Goal: Task Accomplishment & Management: Manage account settings

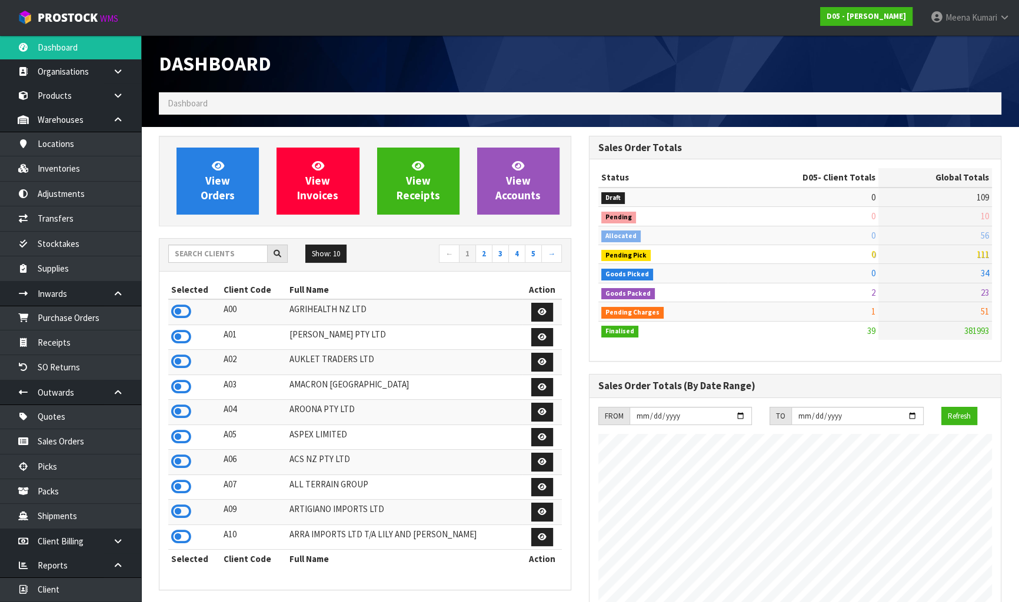
scroll to position [876, 429]
click at [211, 258] on input "text" at bounding box center [217, 254] width 99 height 18
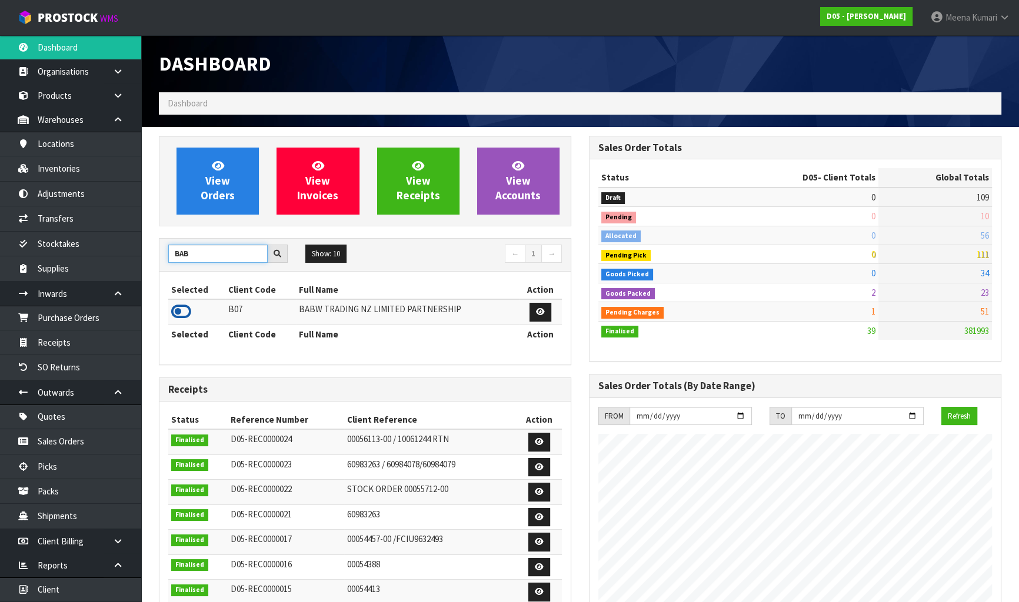
type input "BAB"
click at [185, 318] on icon at bounding box center [181, 312] width 20 height 18
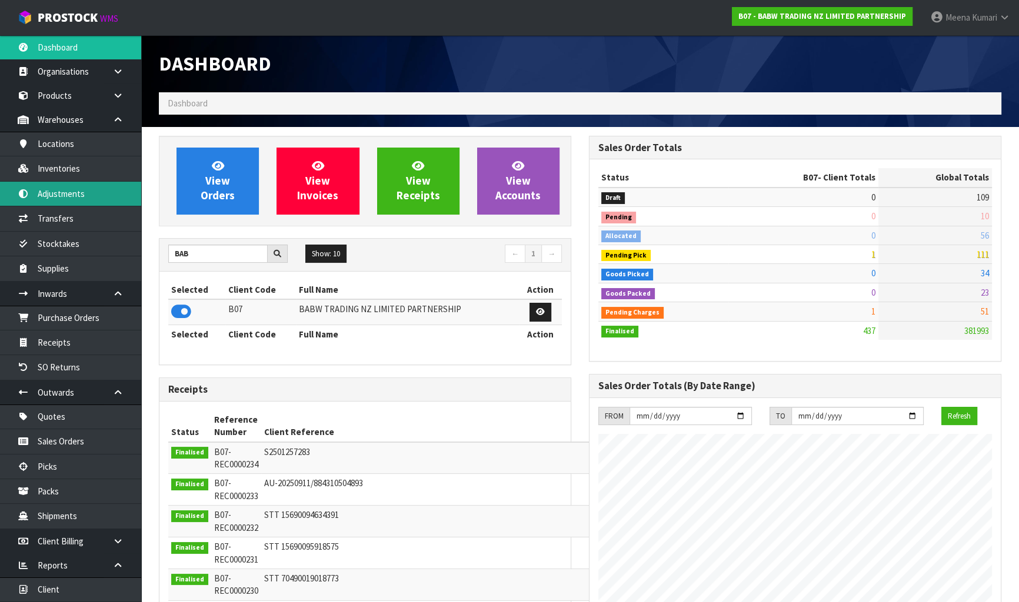
scroll to position [889, 429]
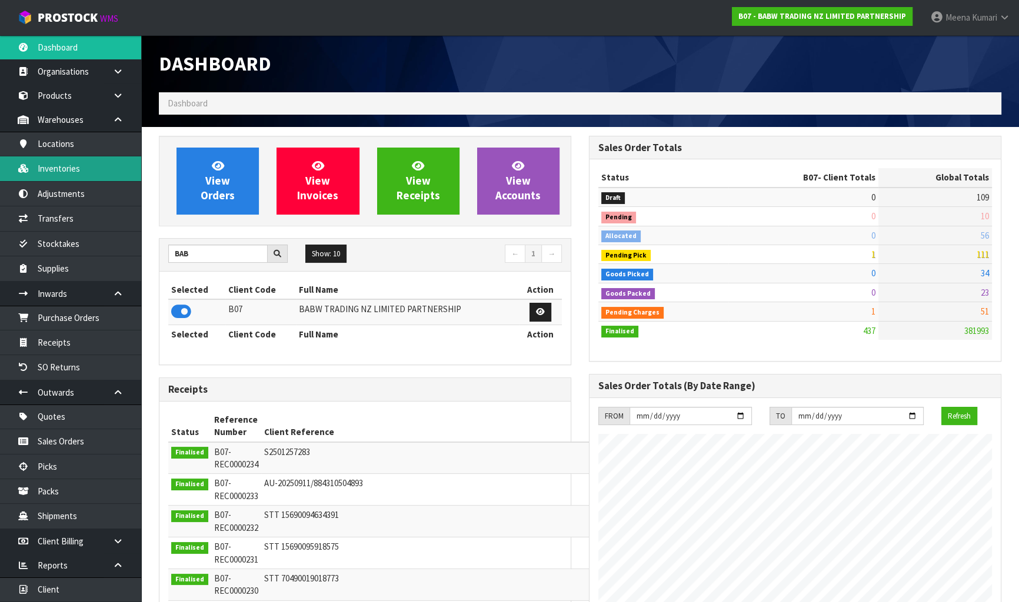
click at [82, 161] on link "Inventories" at bounding box center [70, 168] width 141 height 24
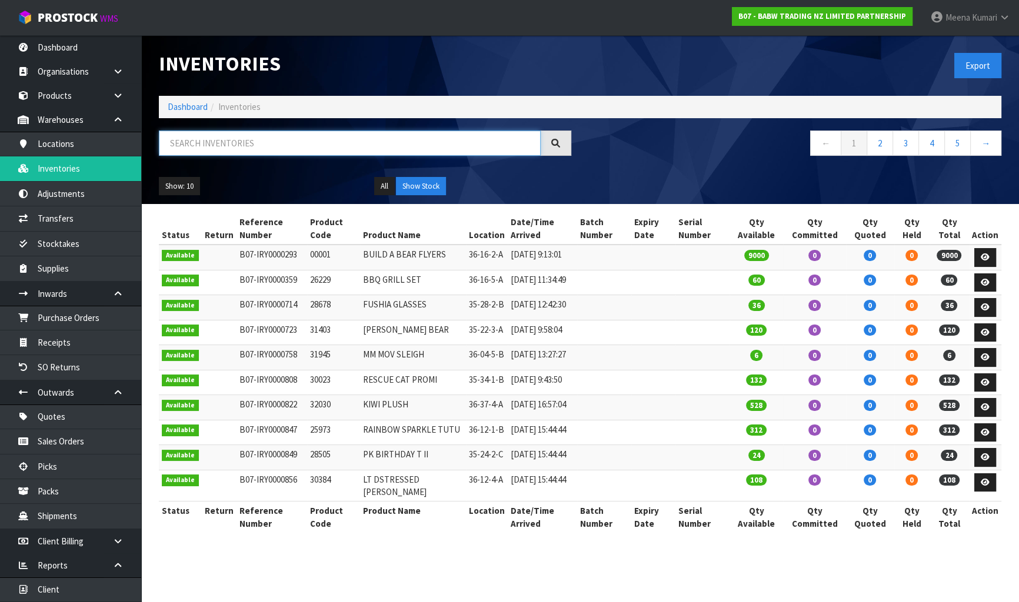
click at [296, 150] on input "text" at bounding box center [350, 143] width 382 height 25
paste input "25866"
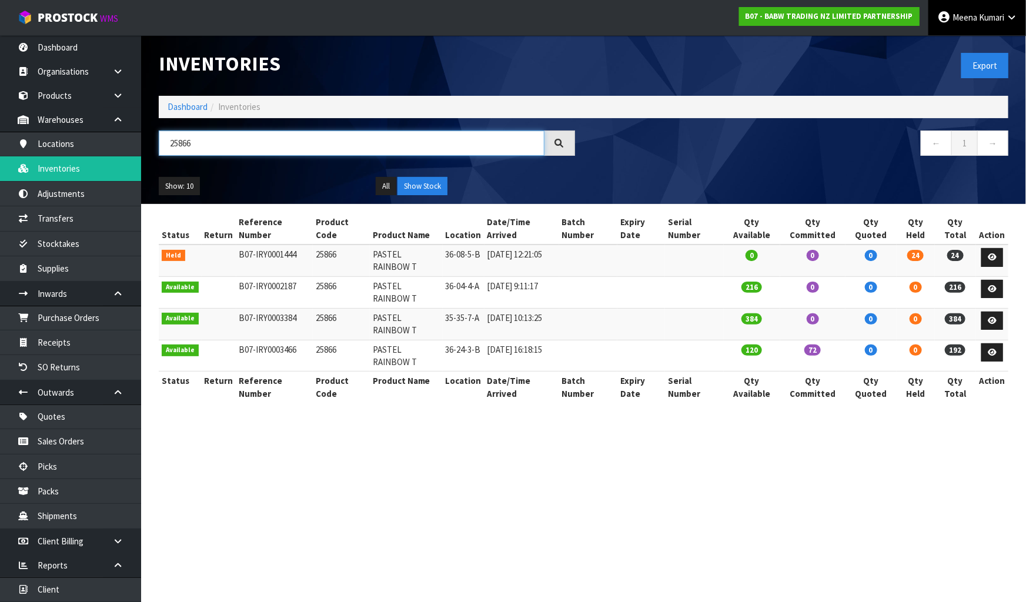
type input "25866"
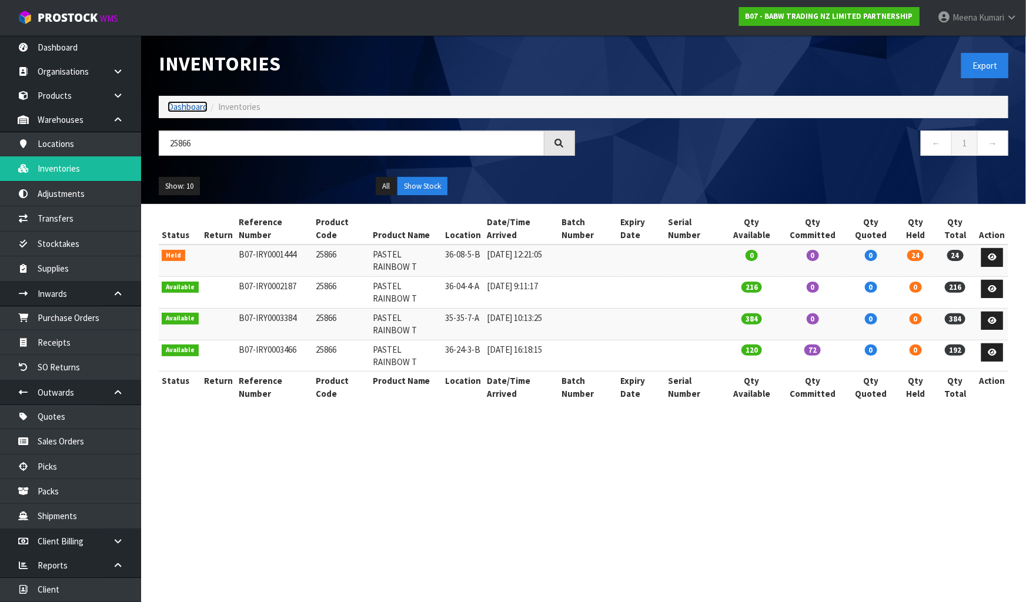
click at [199, 109] on link "Dashboard" at bounding box center [188, 106] width 40 height 11
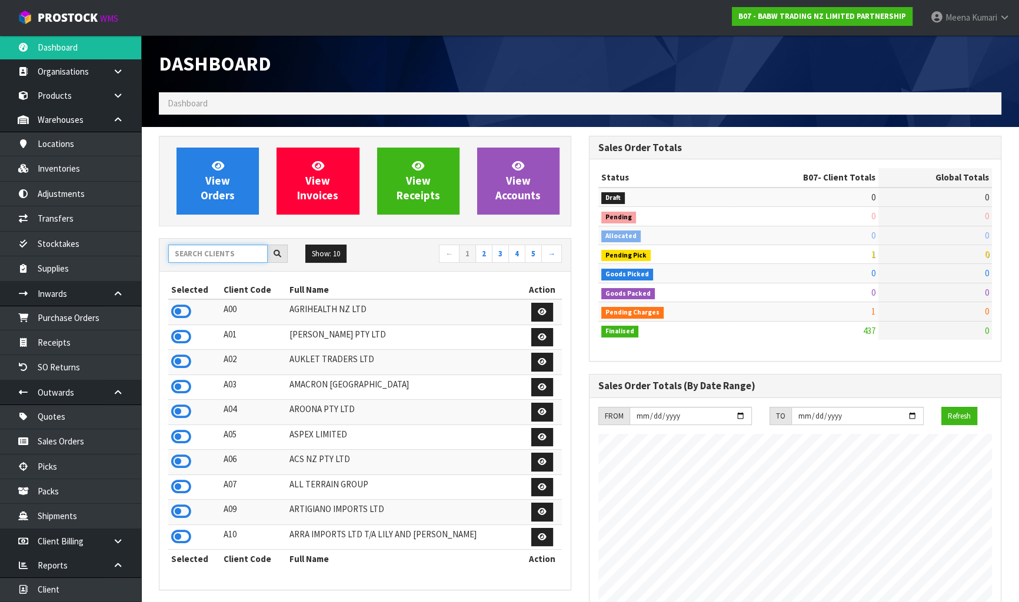
scroll to position [889, 429]
click at [228, 252] on input "text" at bounding box center [217, 254] width 99 height 18
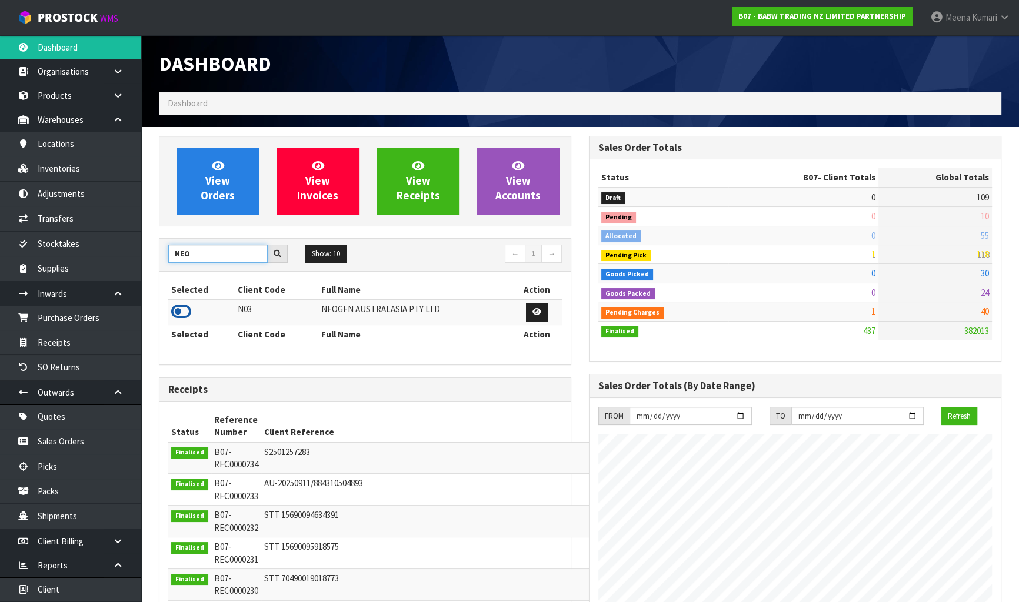
type input "NEO"
click at [180, 309] on icon at bounding box center [181, 312] width 20 height 18
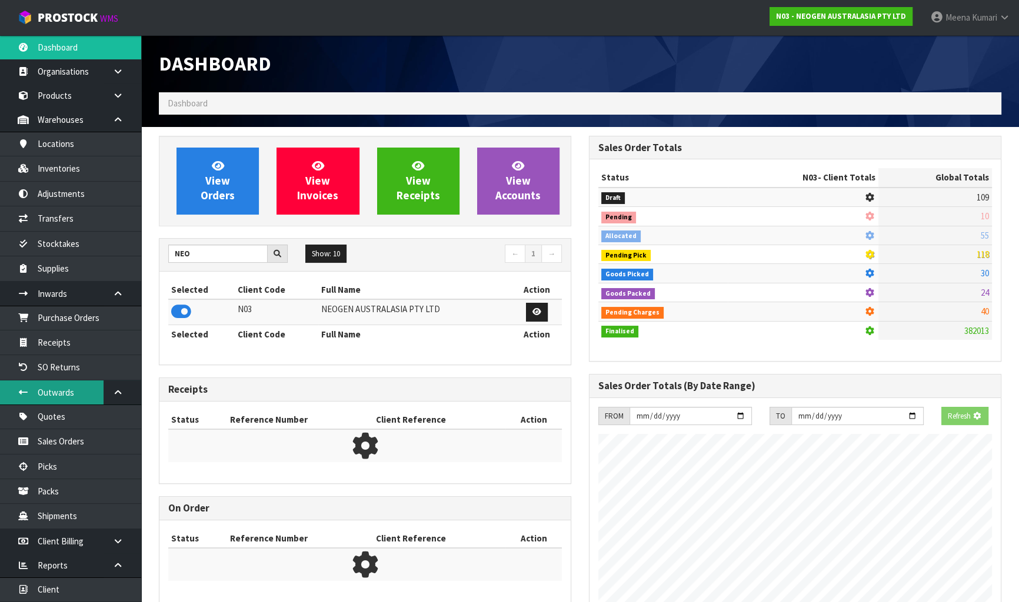
scroll to position [914, 429]
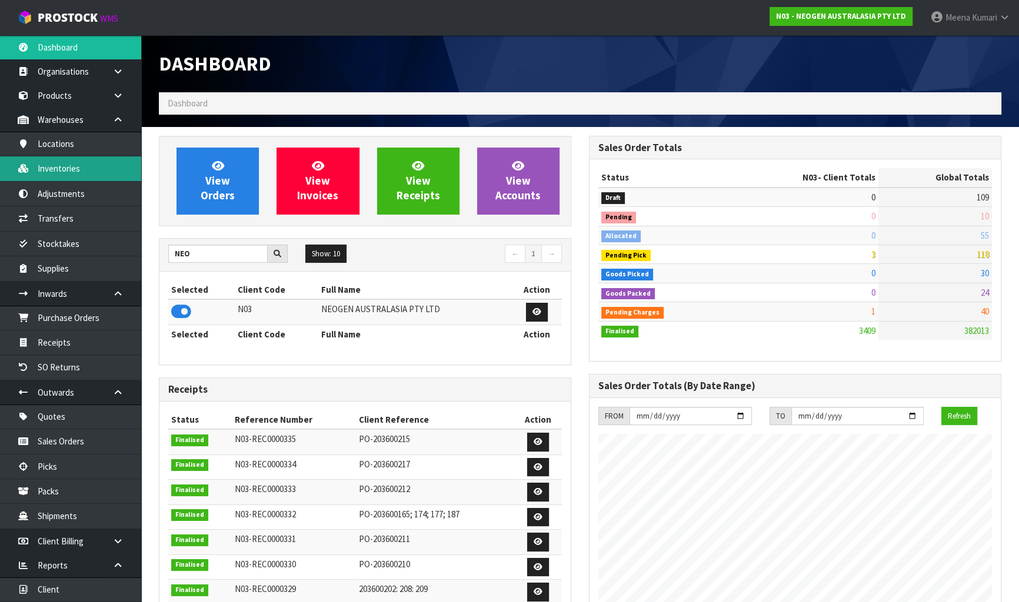
click at [84, 172] on link "Inventories" at bounding box center [70, 168] width 141 height 24
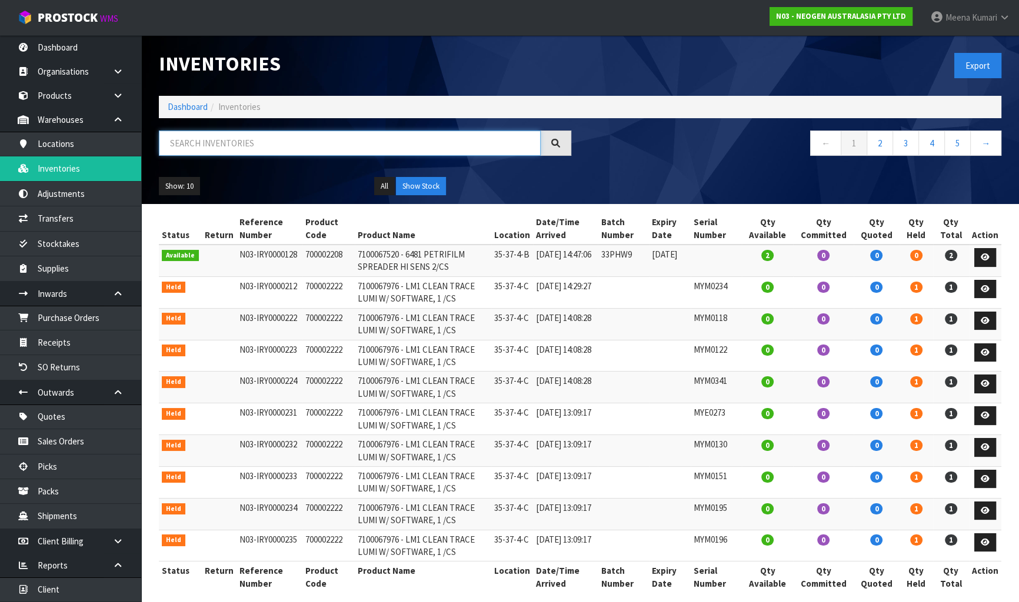
click at [199, 131] on input "text" at bounding box center [350, 143] width 382 height 25
paste input "YORK BROCHURE"
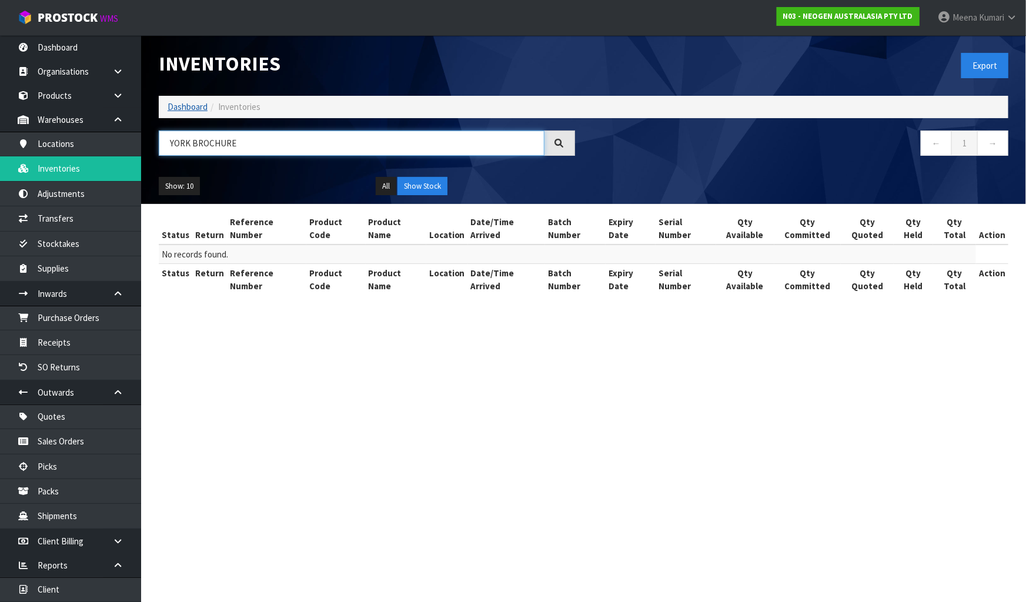
type input "YORK BROCHURE"
click at [189, 111] on link "Dashboard" at bounding box center [188, 106] width 40 height 11
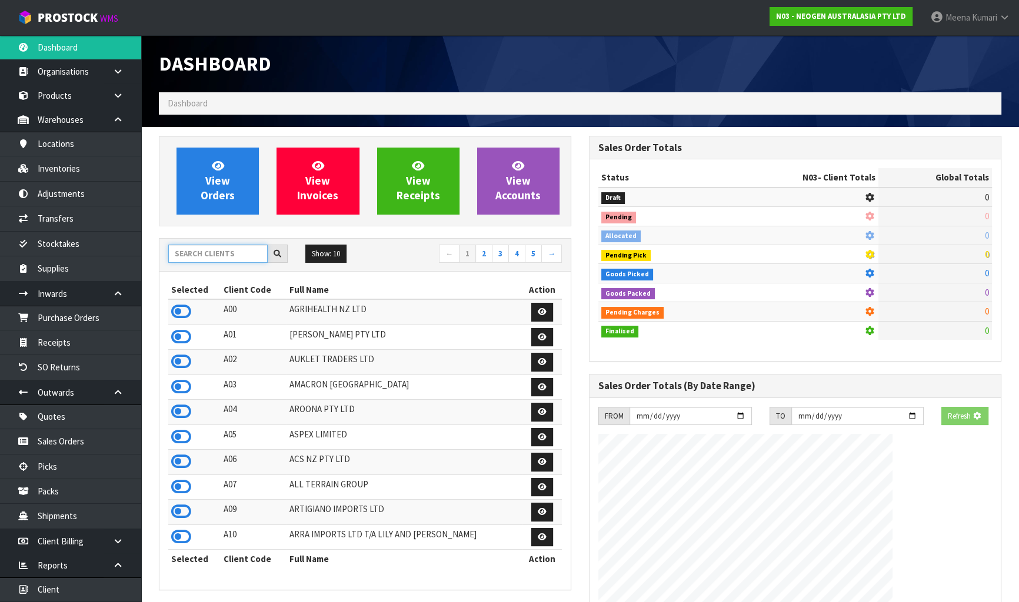
click at [212, 253] on input "text" at bounding box center [217, 254] width 99 height 18
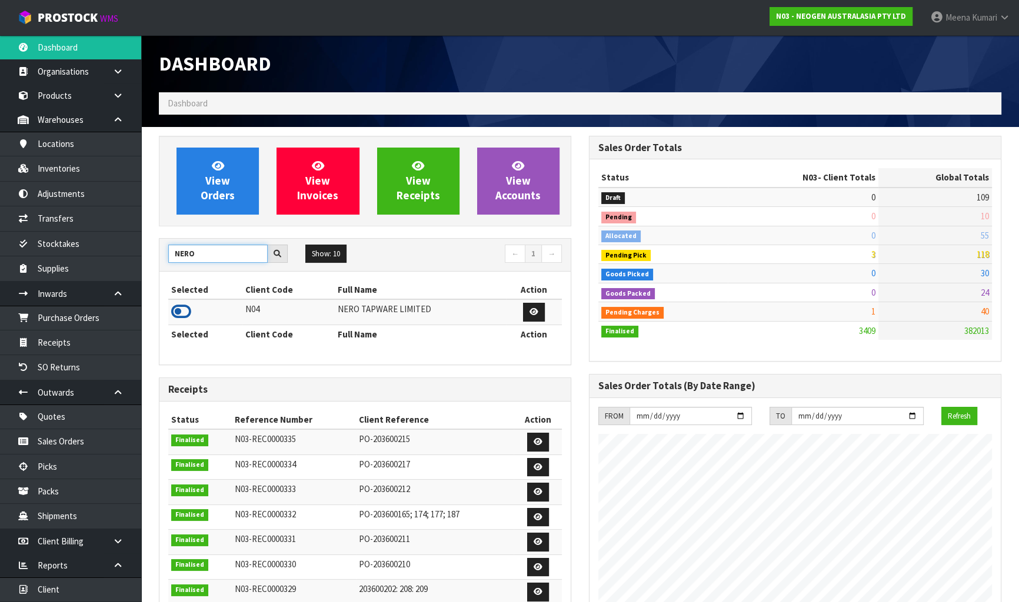
type input "NERO"
click at [183, 315] on icon at bounding box center [181, 312] width 20 height 18
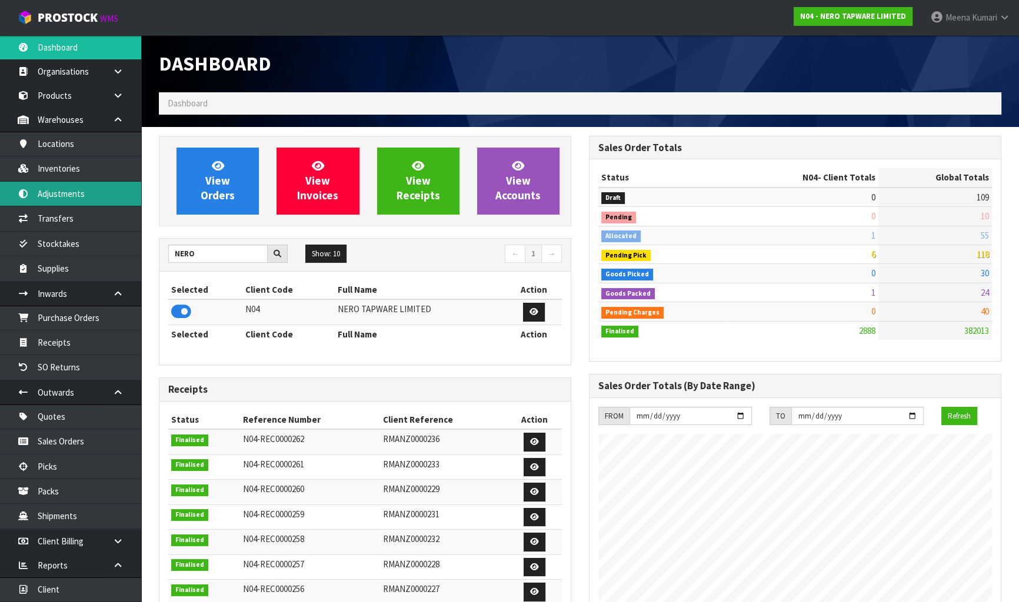
scroll to position [927, 429]
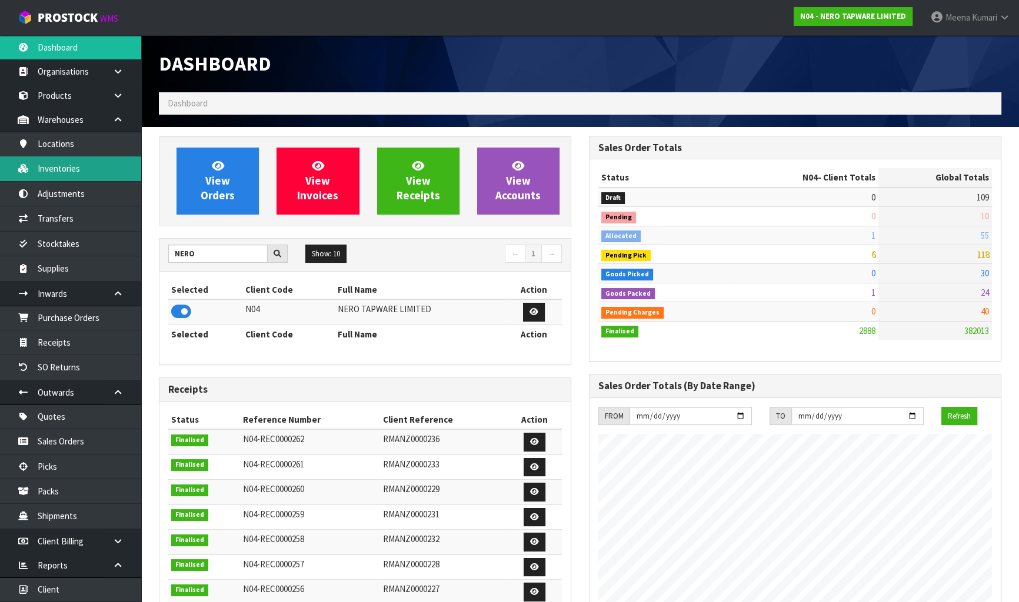
click at [78, 176] on link "Inventories" at bounding box center [70, 168] width 141 height 24
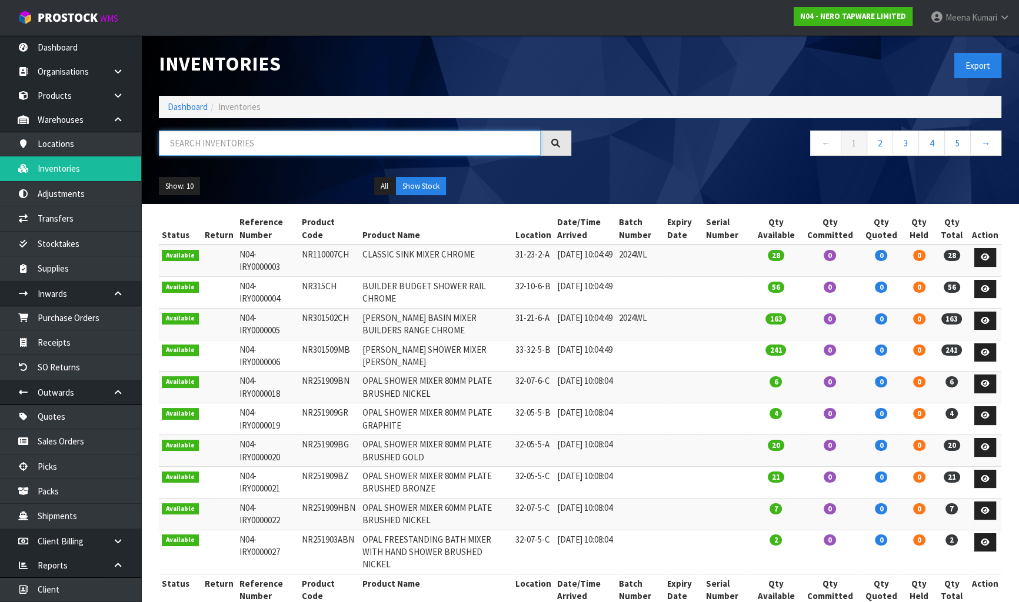
click at [306, 140] on input "text" at bounding box center [350, 143] width 382 height 25
paste input "YORK BROCHURE"
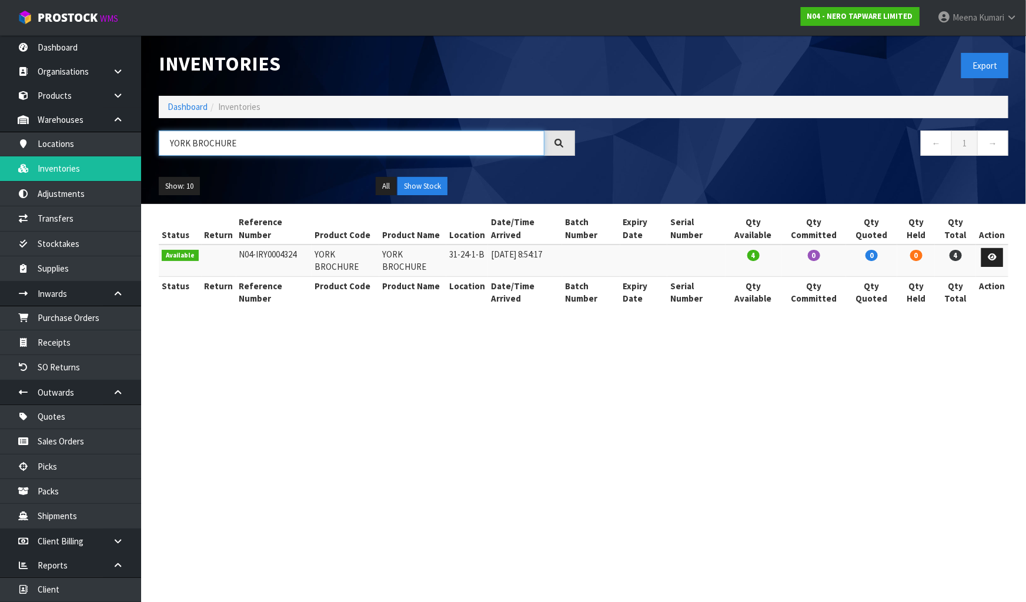
click at [255, 135] on input "YORK BROCHURE" at bounding box center [352, 143] width 386 height 25
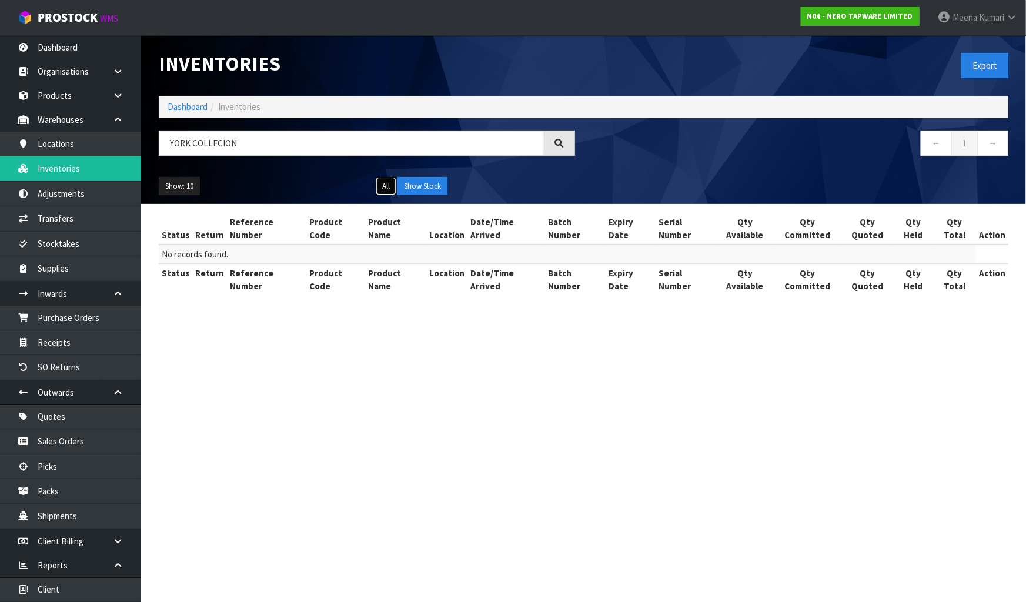
click at [388, 185] on button "All" at bounding box center [386, 186] width 21 height 19
click at [413, 186] on button "Show Stock" at bounding box center [423, 186] width 50 height 19
click at [327, 141] on input "YORK COLLECION" at bounding box center [352, 143] width 386 height 25
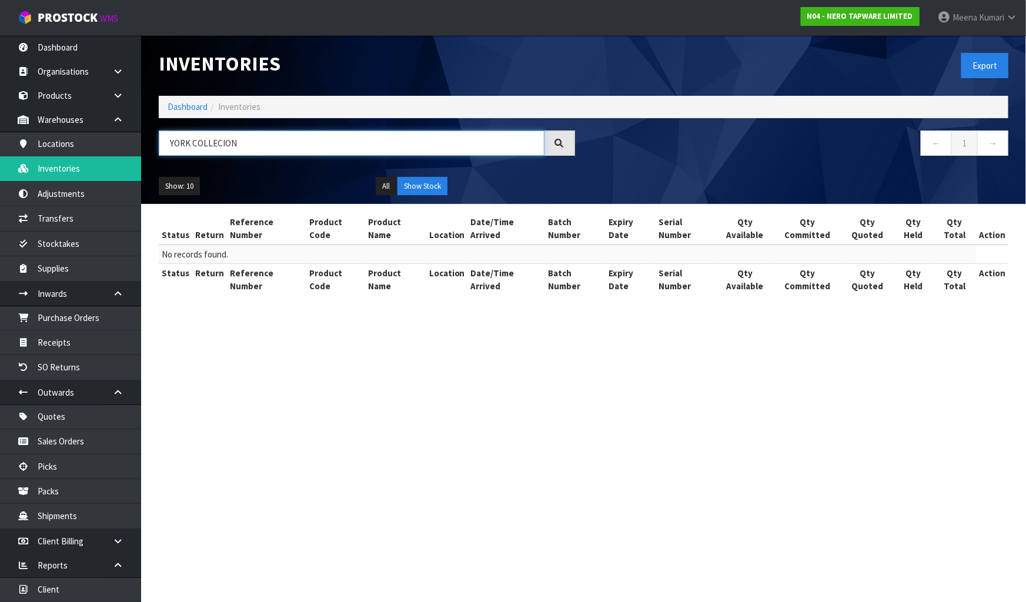
click at [327, 141] on input "YORK COLLECION" at bounding box center [352, 143] width 386 height 25
paste input "York brochures"
click at [378, 186] on button "All" at bounding box center [386, 186] width 21 height 19
click at [419, 186] on button "Show Stock" at bounding box center [423, 186] width 50 height 19
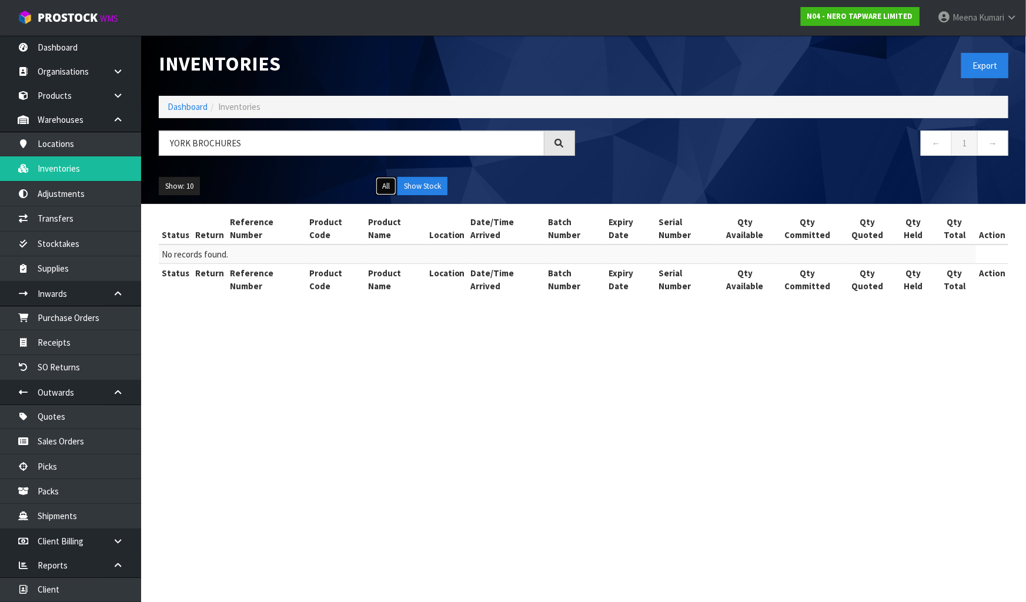
click at [385, 188] on button "All" at bounding box center [386, 186] width 21 height 19
click at [429, 173] on div "Show: 10 5 10 25 50 All Show Stock" at bounding box center [583, 186] width 867 height 36
click at [426, 184] on button "Show Stock" at bounding box center [423, 186] width 50 height 19
click at [278, 141] on input "YORK BROCHURES" at bounding box center [352, 143] width 386 height 25
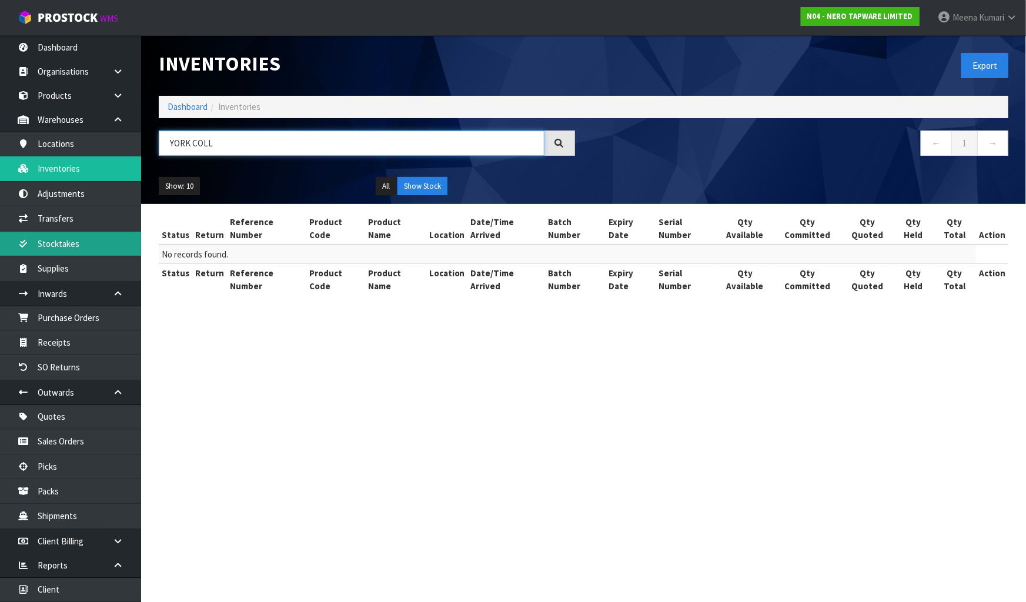
type input "YORK COLL"
click at [178, 113] on ol "Dashboard Inventories" at bounding box center [584, 107] width 850 height 22
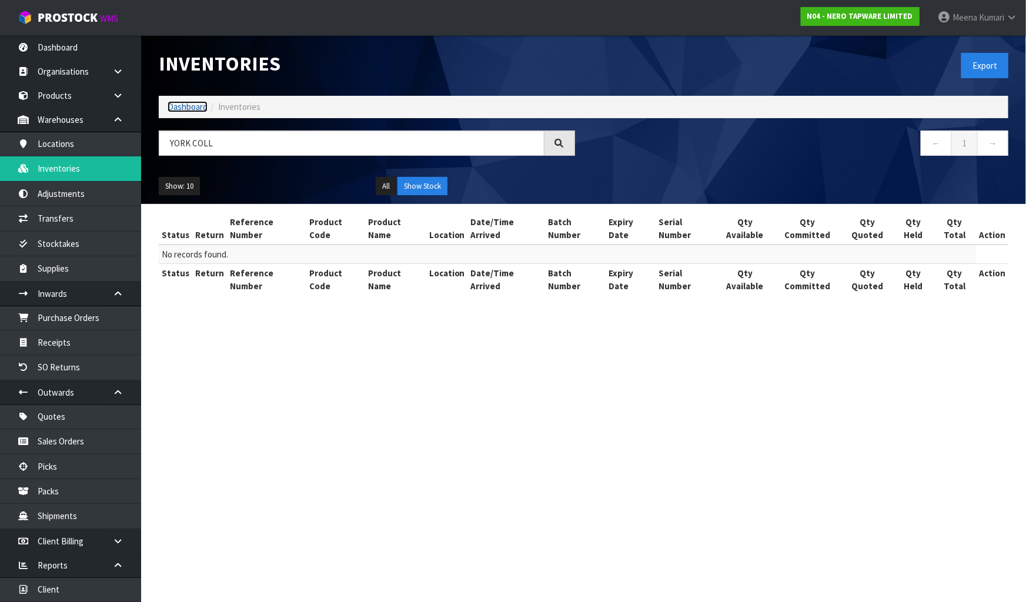
click at [182, 111] on link "Dashboard" at bounding box center [188, 106] width 40 height 11
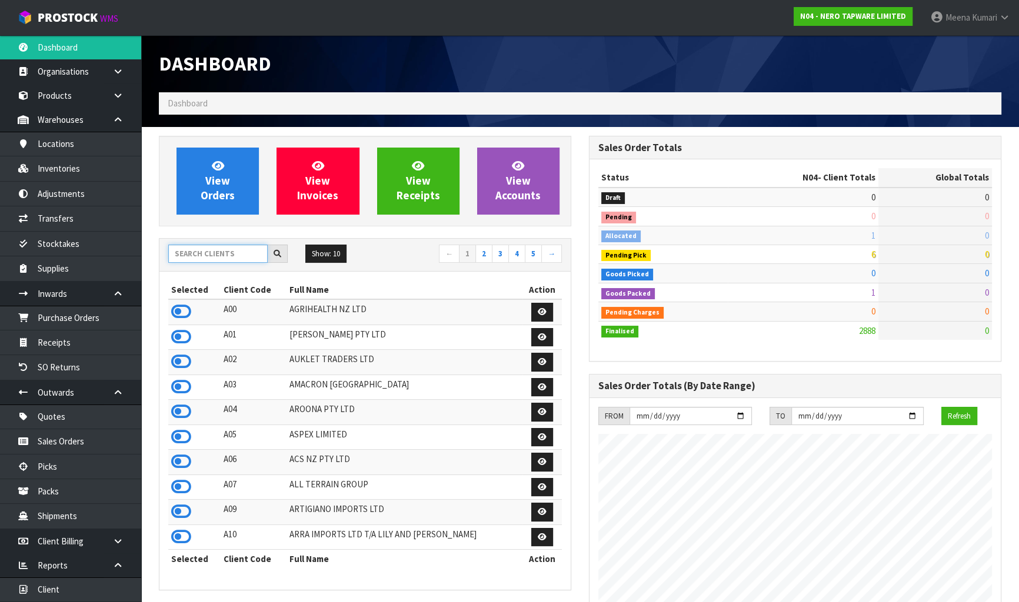
click at [201, 255] on input "text" at bounding box center [217, 254] width 99 height 18
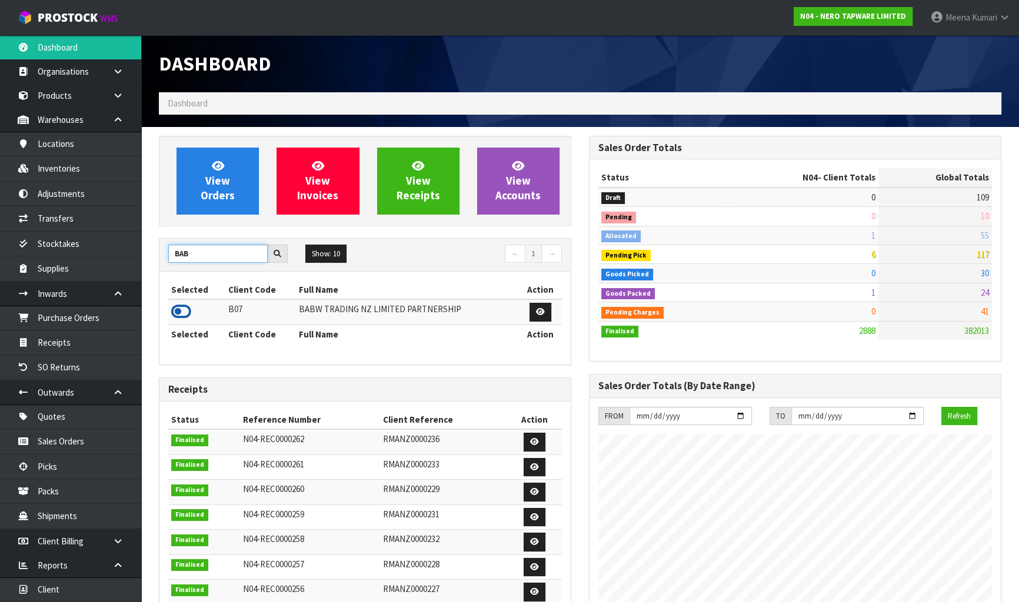
type input "BAB"
click at [182, 313] on icon at bounding box center [181, 312] width 20 height 18
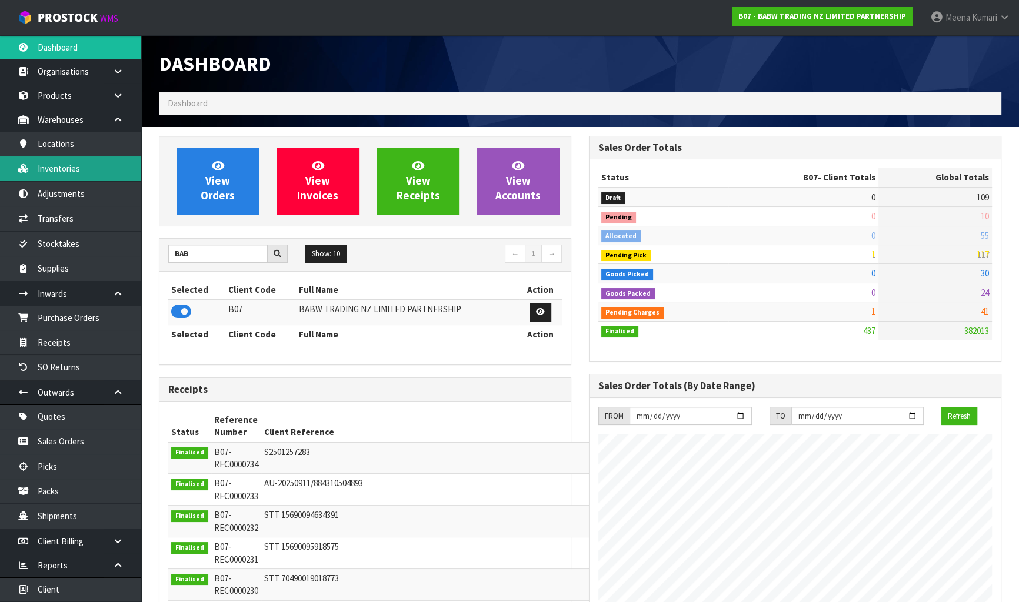
scroll to position [889, 429]
click at [87, 173] on link "Inventories" at bounding box center [70, 168] width 141 height 24
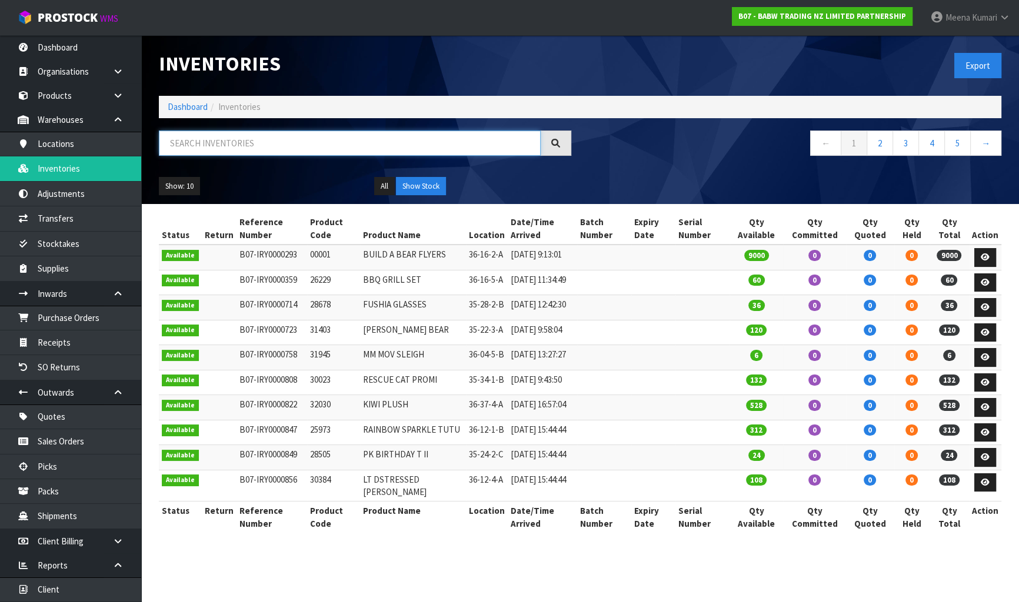
click at [260, 144] on input "text" at bounding box center [350, 143] width 382 height 25
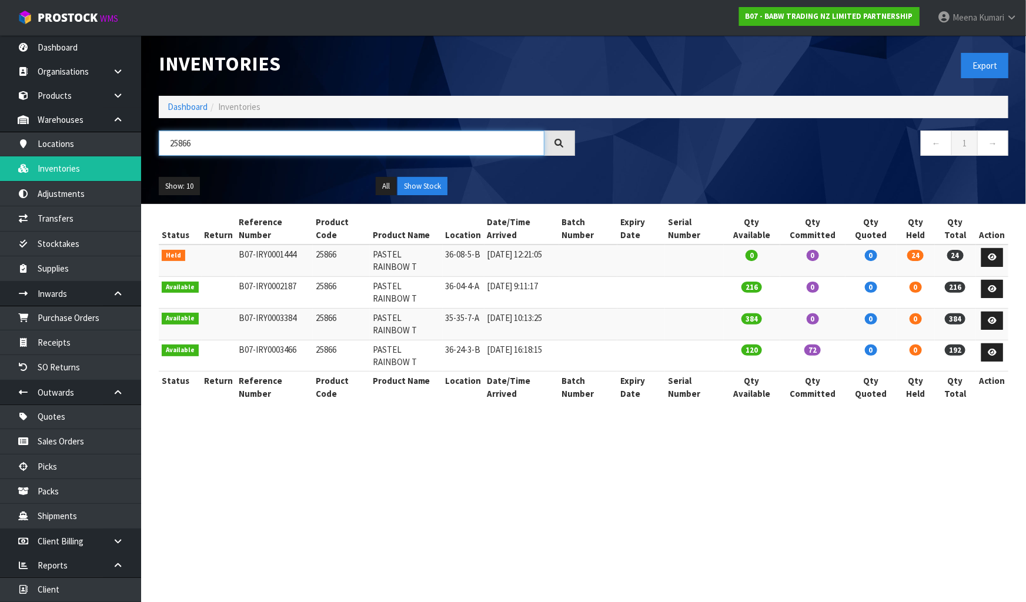
type input "25866"
click at [1000, 251] on link at bounding box center [992, 257] width 22 height 19
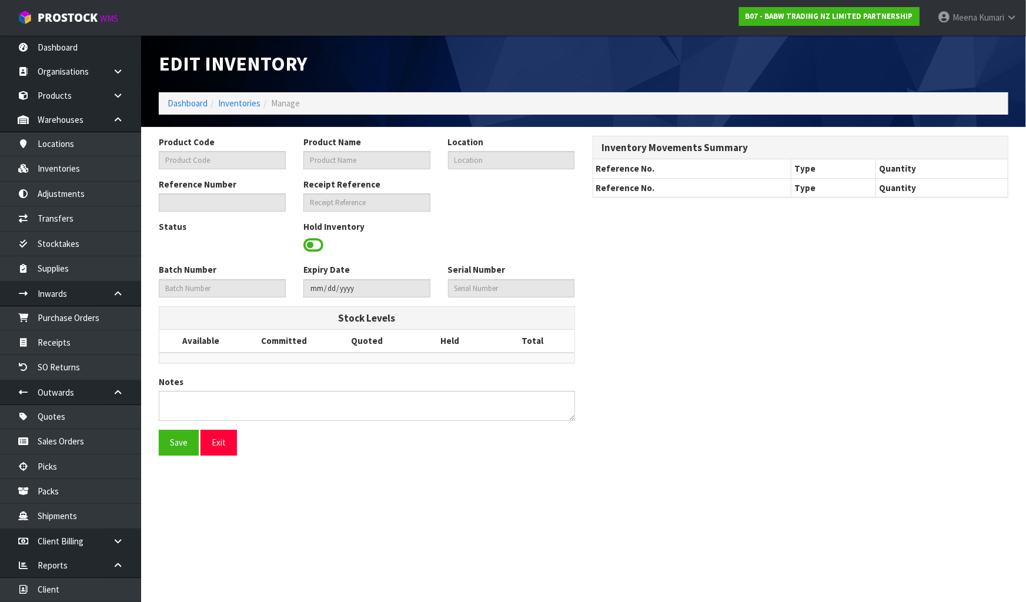
type input "25866"
type input "PASTEL RAINBOW T"
type input "36-08-5-B"
type input "B07-IRY0001444"
type input "B07-REC0000080"
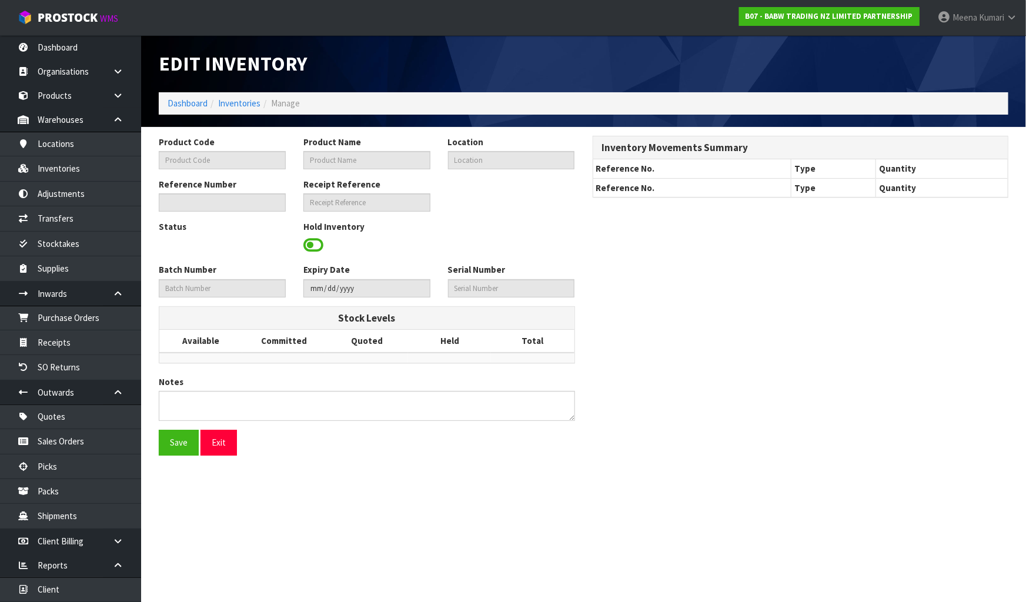
type textarea "PICKER COULD NOT LOCATE"
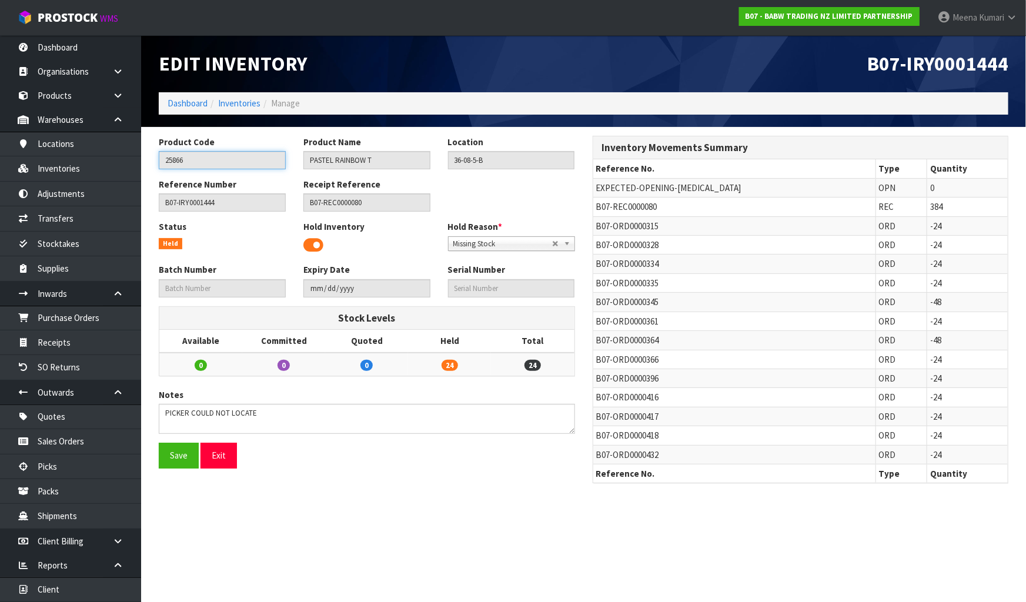
click at [199, 158] on input "25866" at bounding box center [222, 160] width 127 height 18
click at [79, 179] on link "Inventories" at bounding box center [70, 168] width 141 height 24
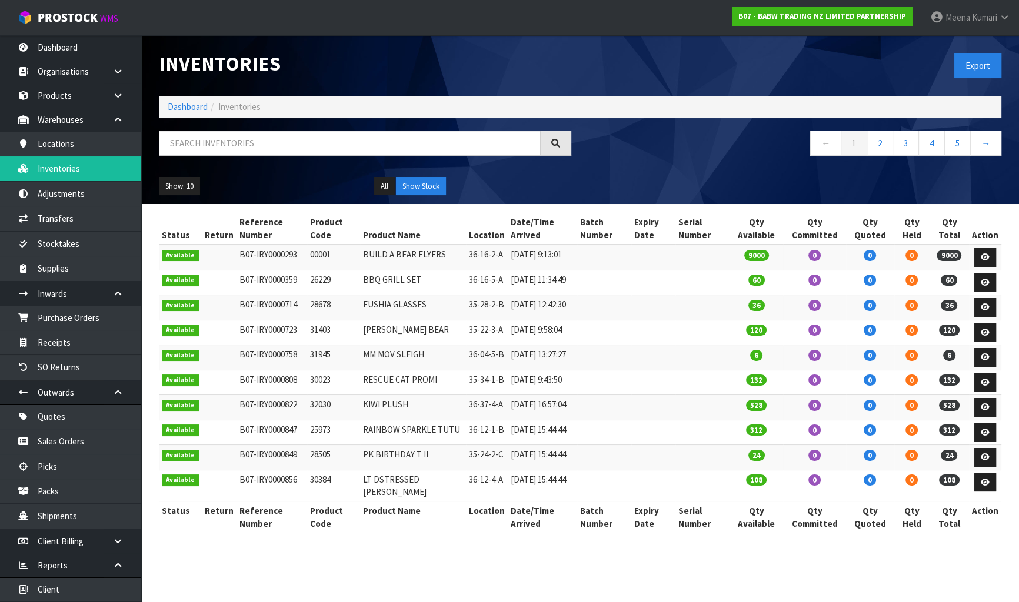
click at [237, 162] on div at bounding box center [365, 148] width 430 height 34
click at [234, 150] on input "text" at bounding box center [350, 143] width 382 height 25
paste input "25866"
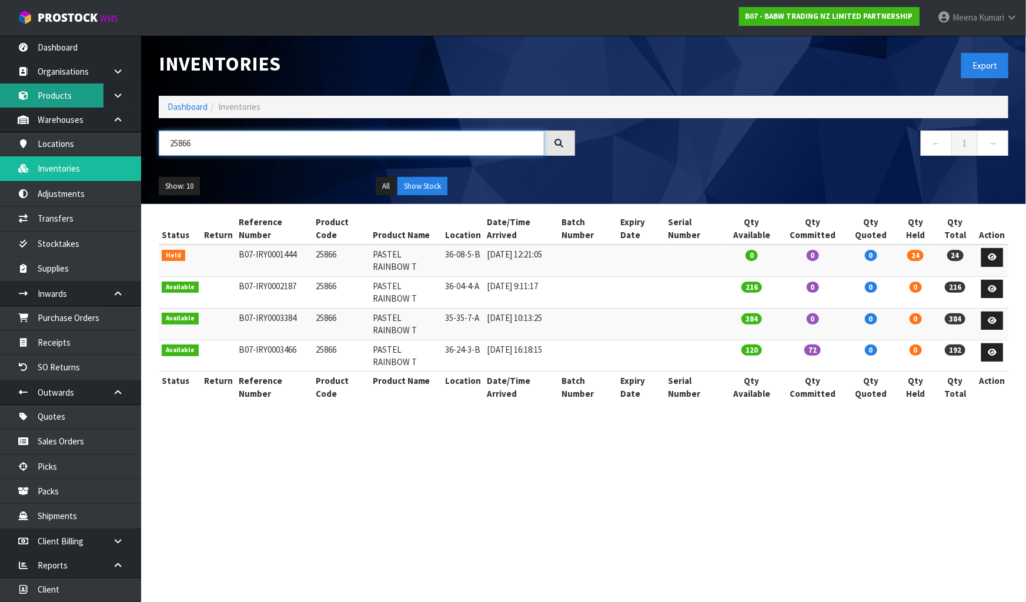
type input "25866"
click at [83, 94] on link "Products" at bounding box center [70, 96] width 141 height 24
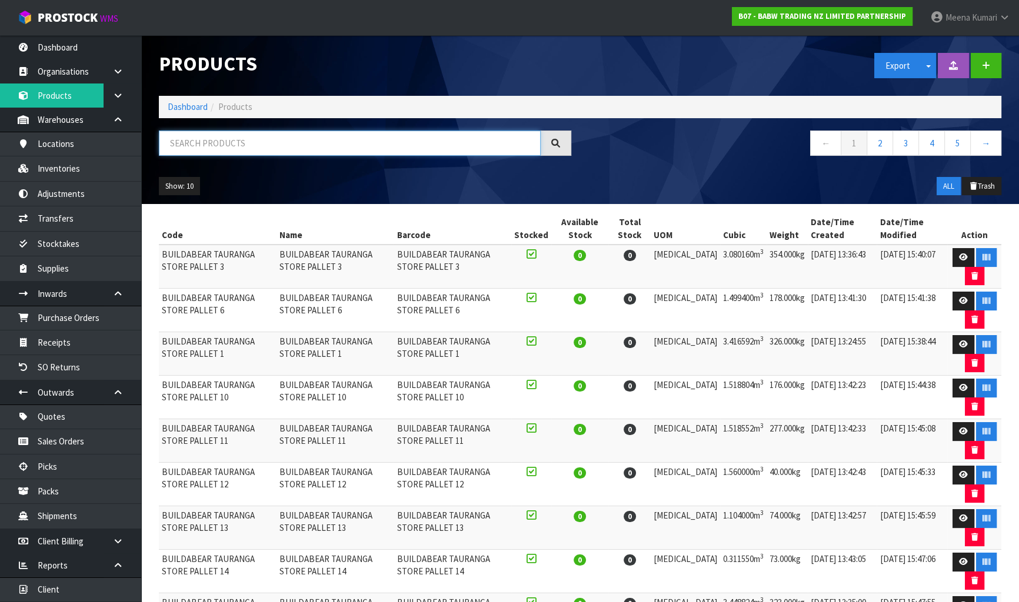
click at [268, 150] on input "text" at bounding box center [350, 143] width 382 height 25
paste input "25866"
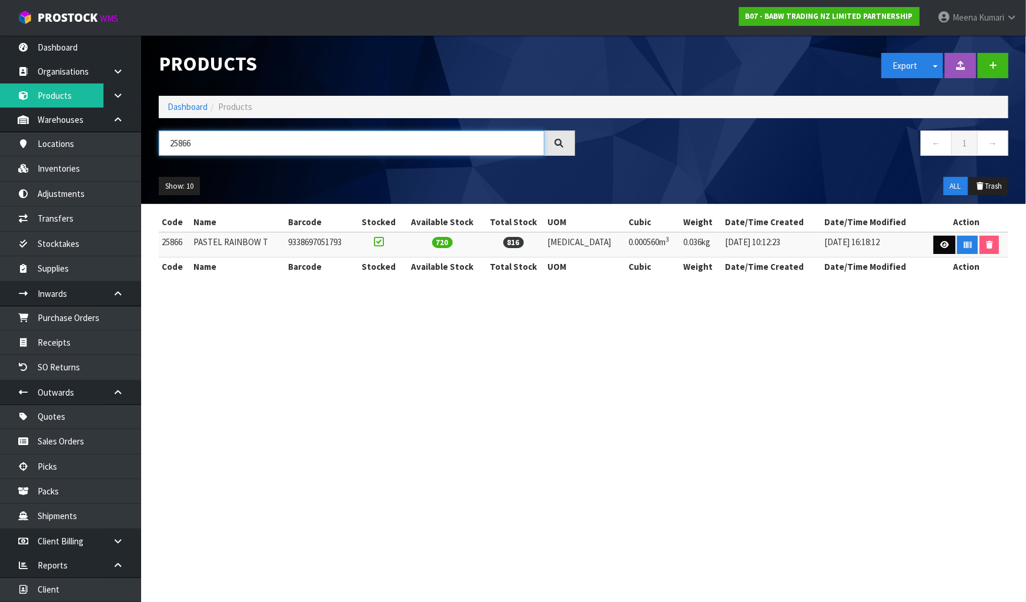
type input "25866"
click at [940, 245] on icon at bounding box center [944, 245] width 9 height 8
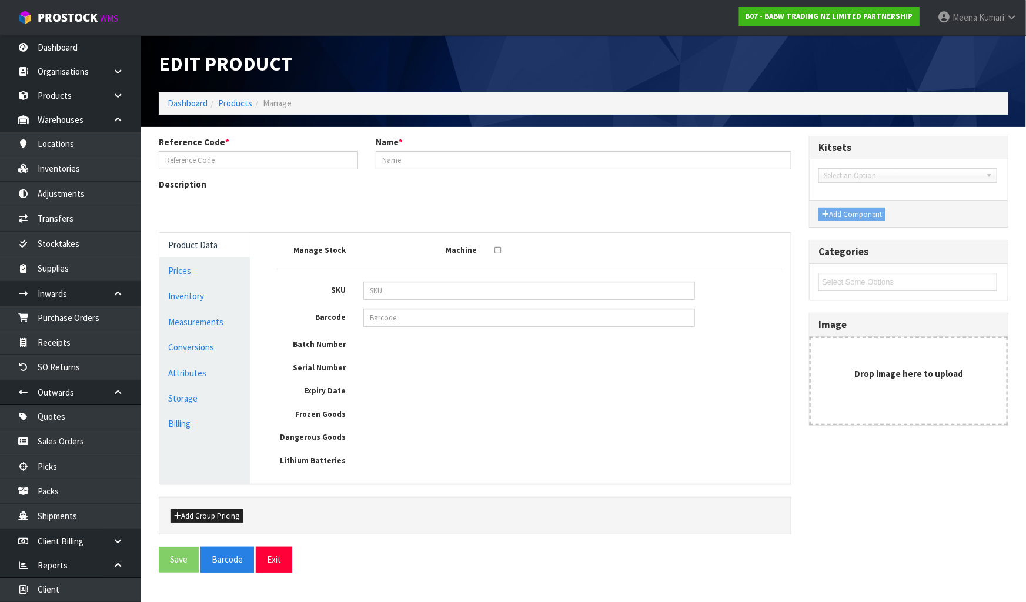
type input "25866"
type input "PASTEL RAINBOW T"
type input "9338697051793"
type input "8.243"
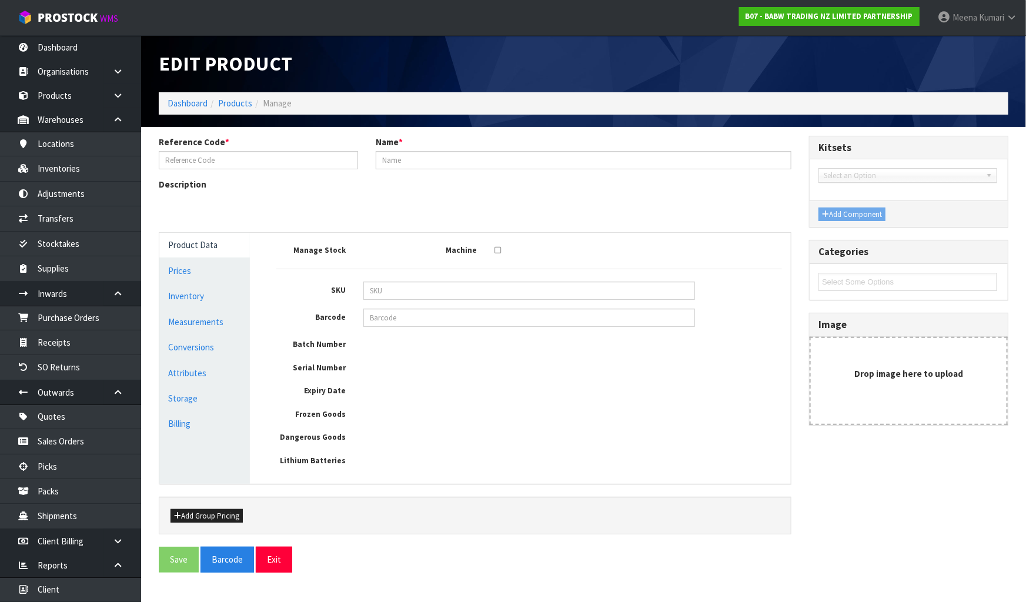
type input "8.243"
type input "0.00056"
type input "0.036"
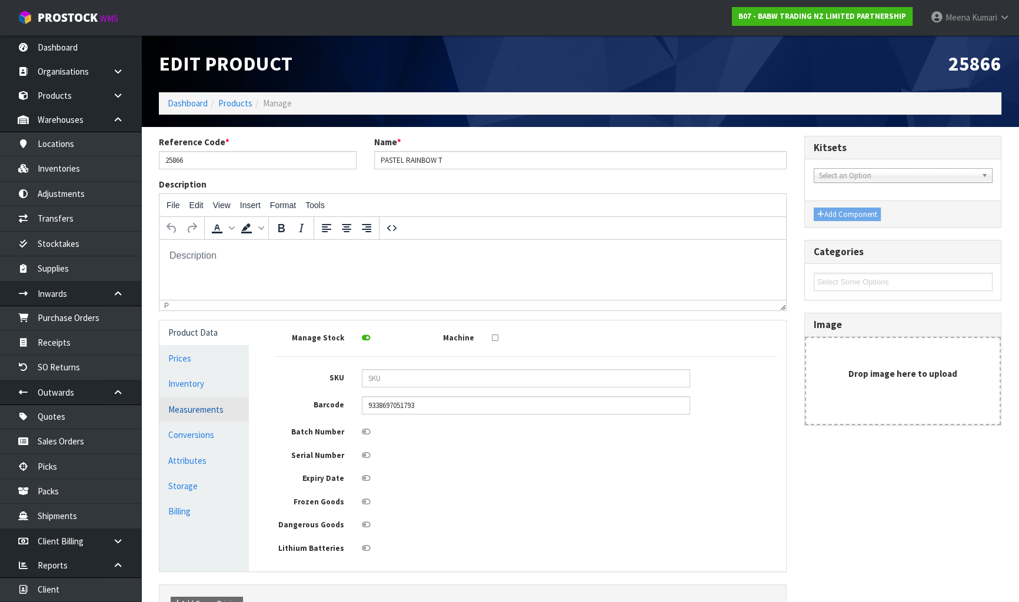
click at [244, 407] on link "Measurements" at bounding box center [203, 410] width 89 height 24
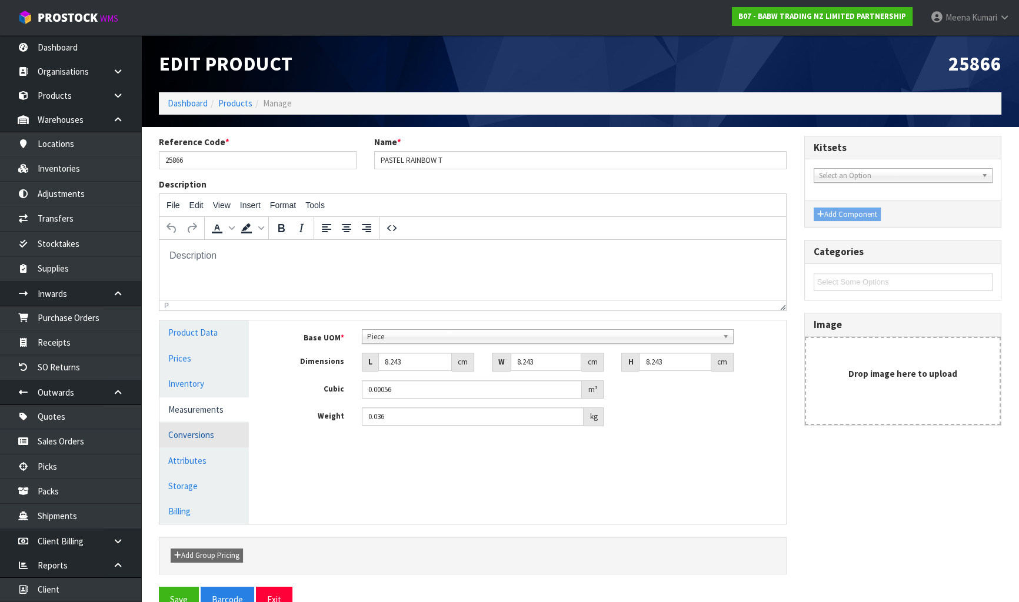
click at [229, 430] on link "Conversions" at bounding box center [203, 435] width 89 height 24
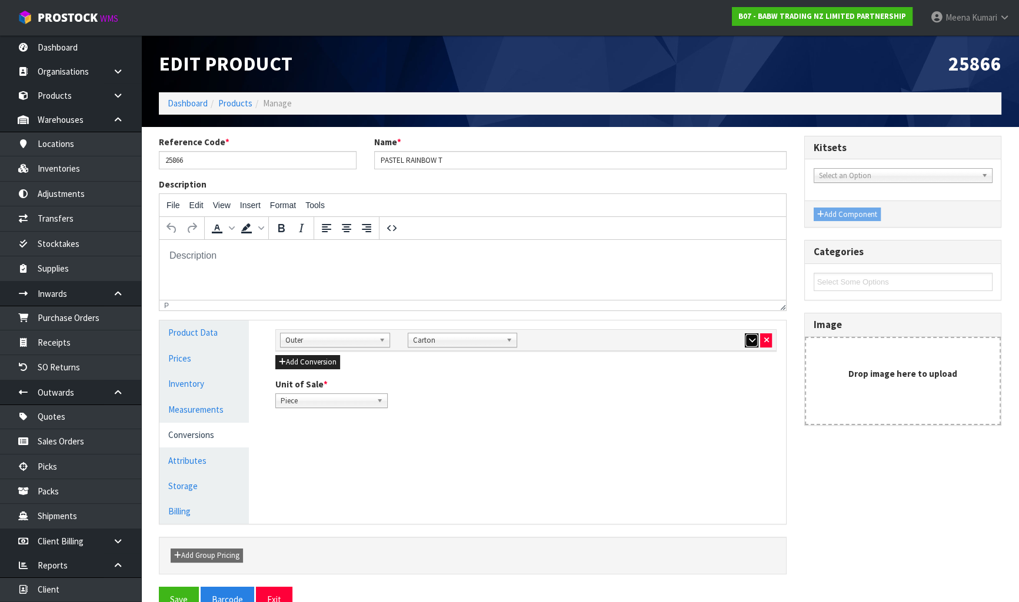
click at [753, 336] on icon "button" at bounding box center [751, 340] width 6 height 8
